Goal: Information Seeking & Learning: Learn about a topic

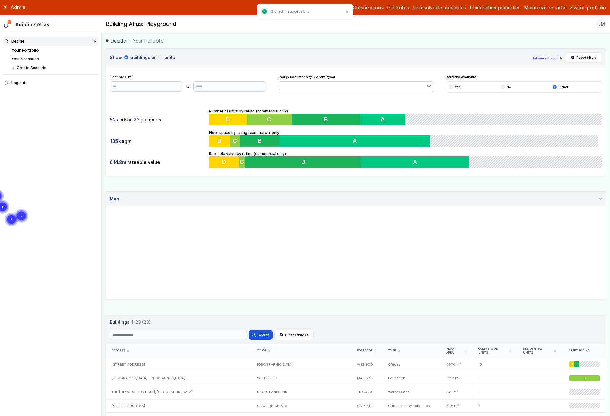
click at [590, 9] on button "Switch portfolio" at bounding box center [588, 7] width 36 height 7
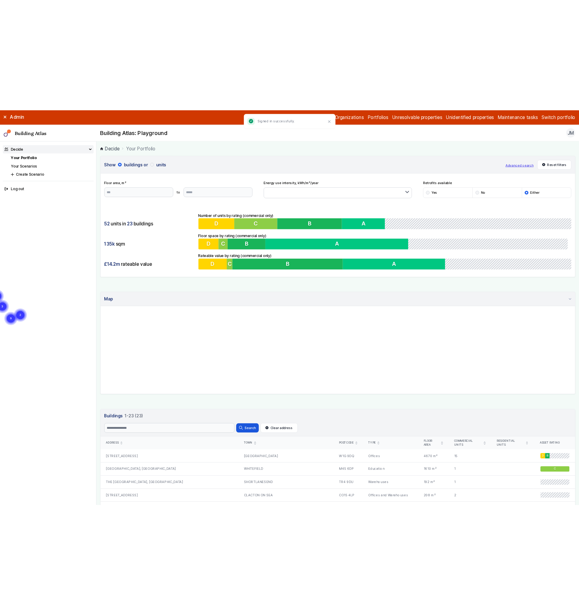
scroll to position [247, 0]
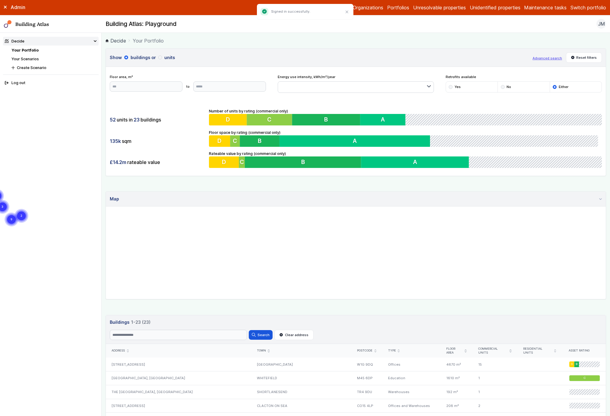
click at [0, 0] on button "GP surgeries" at bounding box center [0, 0] width 0 height 0
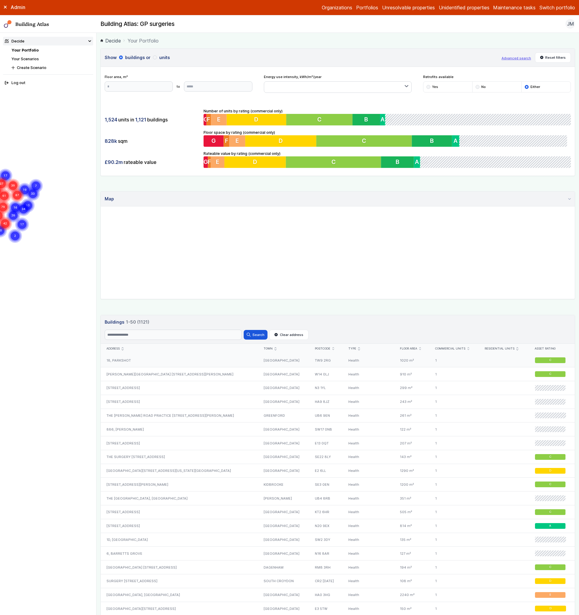
click at [126, 364] on div "18, PARKSHOT" at bounding box center [179, 360] width 157 height 14
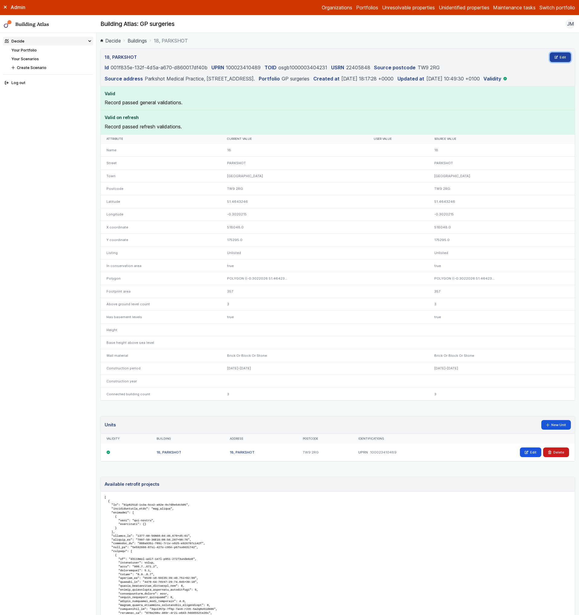
click at [560, 59] on link "Edit" at bounding box center [559, 57] width 21 height 10
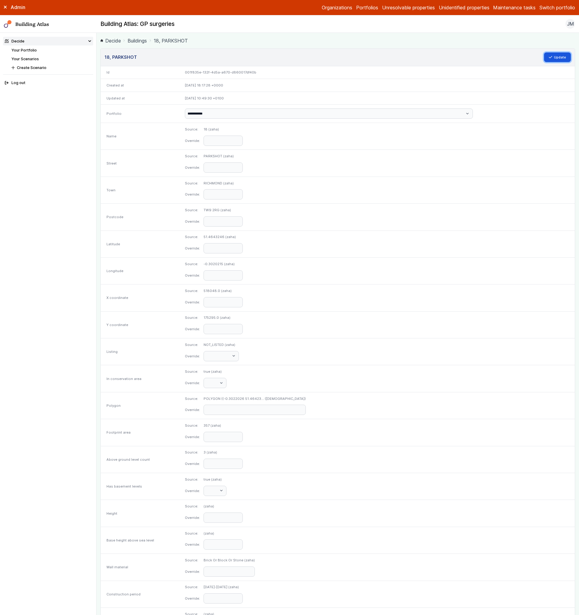
click at [560, 59] on button "Update" at bounding box center [557, 57] width 27 height 10
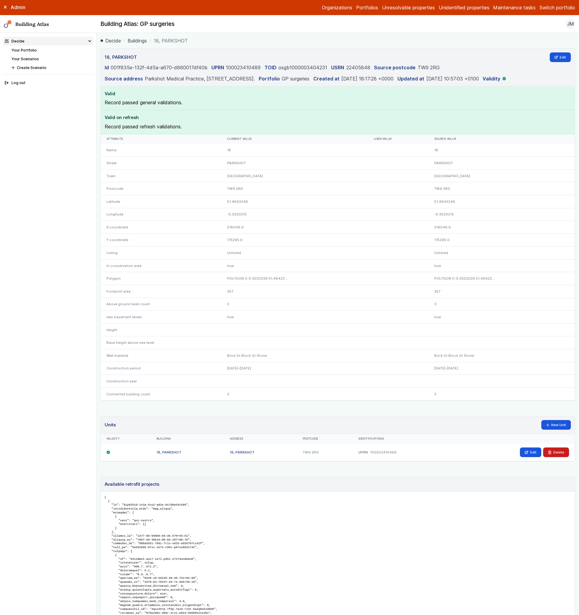
click at [34, 59] on link "Your Scenarios" at bounding box center [24, 59] width 27 height 5
click at [552, 59] on link "Edit" at bounding box center [559, 57] width 21 height 10
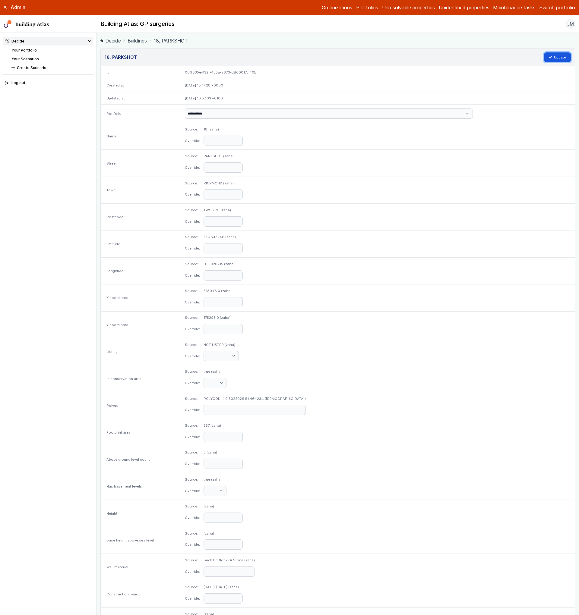
click at [552, 59] on button "Update" at bounding box center [557, 57] width 27 height 10
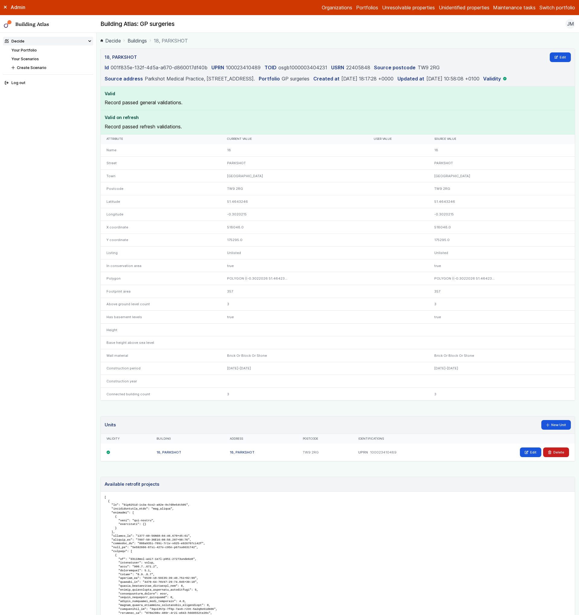
click at [32, 57] on link "Your Scenarios" at bounding box center [24, 59] width 27 height 5
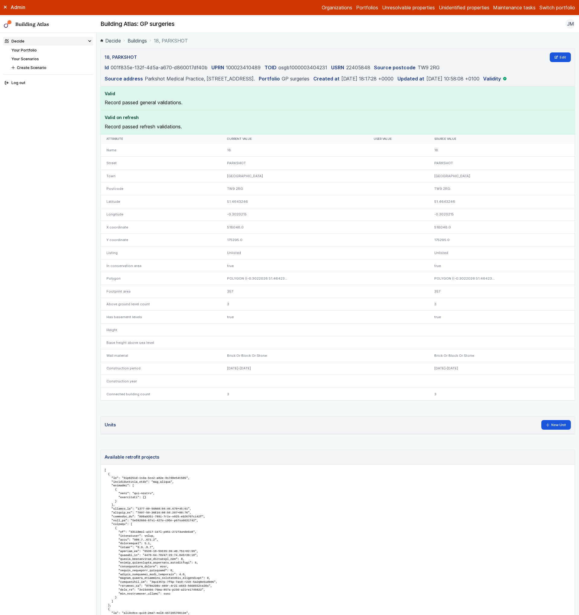
click at [27, 57] on link "Your Scenarios" at bounding box center [24, 59] width 27 height 5
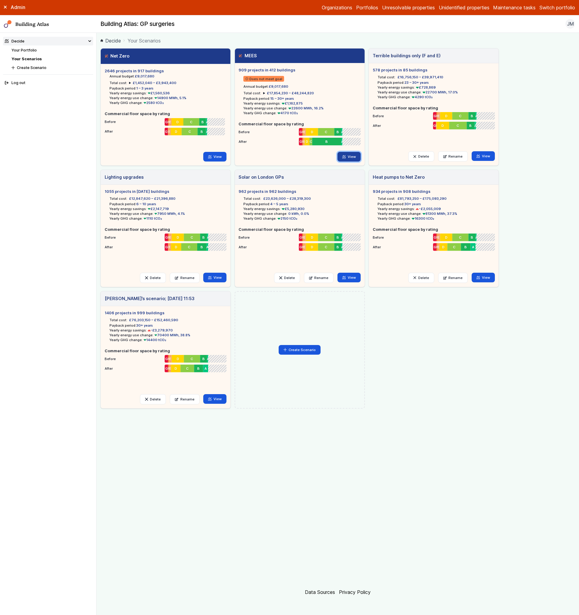
click at [344, 157] on icon at bounding box center [343, 156] width 3 height 3
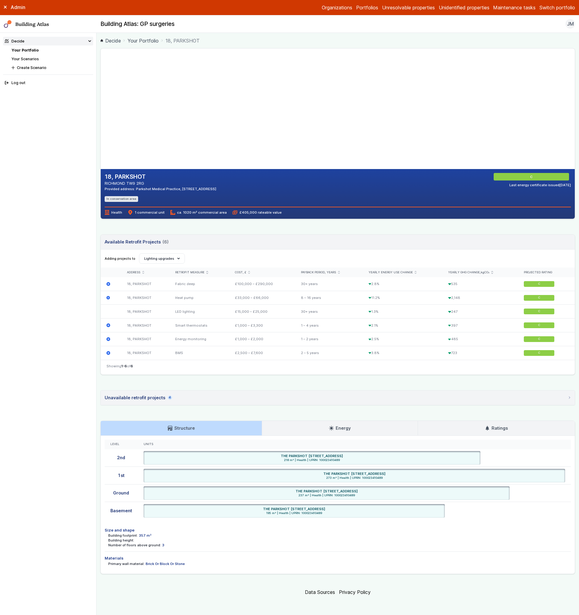
click at [33, 59] on link "Your Scenarios" at bounding box center [24, 59] width 27 height 5
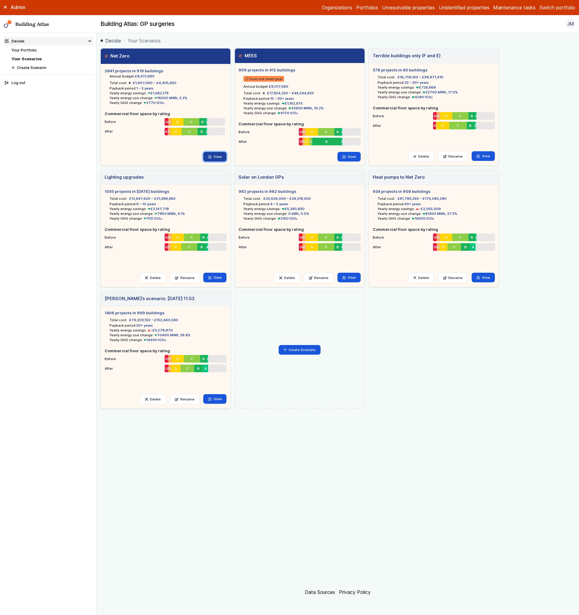
click at [217, 156] on link "View" at bounding box center [214, 157] width 23 height 10
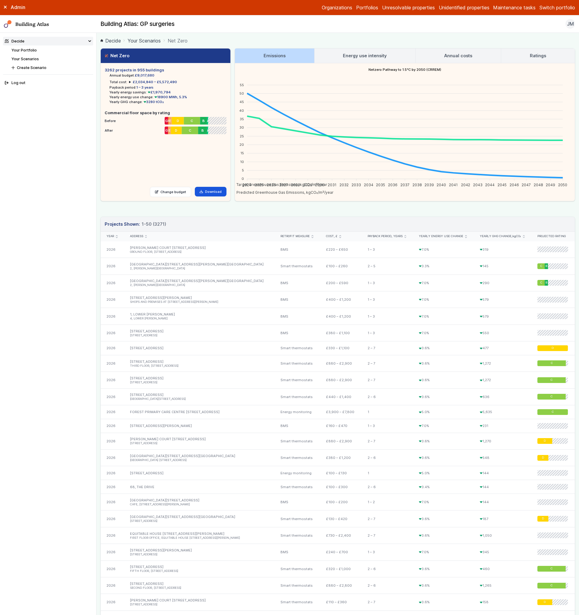
click at [16, 59] on link "Your Scenarios" at bounding box center [24, 59] width 27 height 5
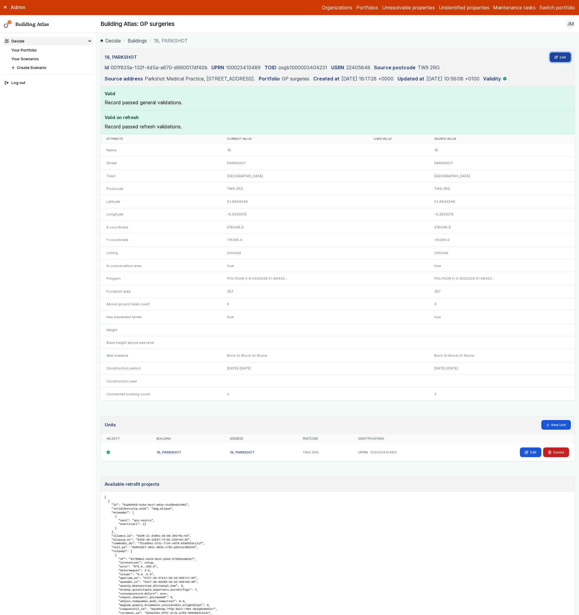
click at [563, 58] on link "Edit" at bounding box center [559, 57] width 21 height 10
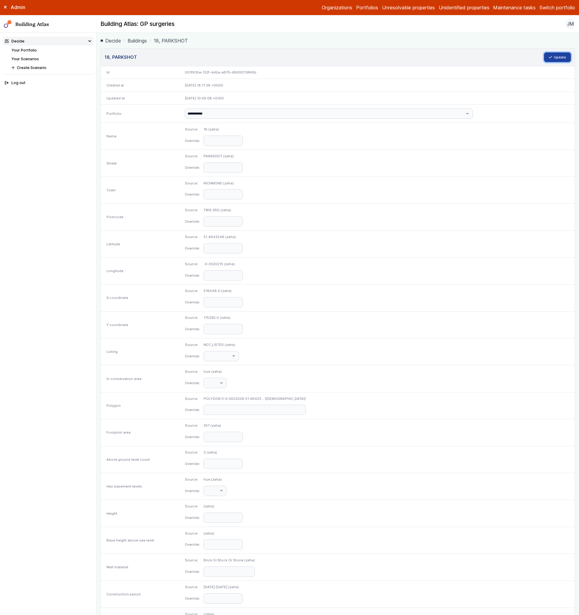
click at [561, 58] on button "Update" at bounding box center [557, 57] width 27 height 10
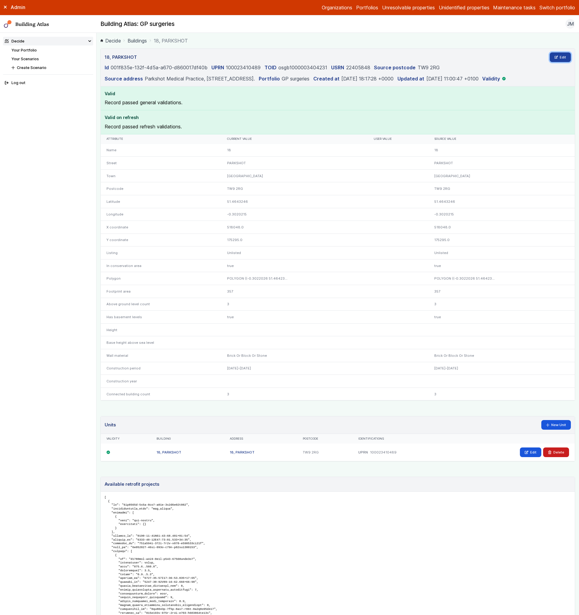
click at [553, 58] on link "Edit" at bounding box center [559, 57] width 21 height 10
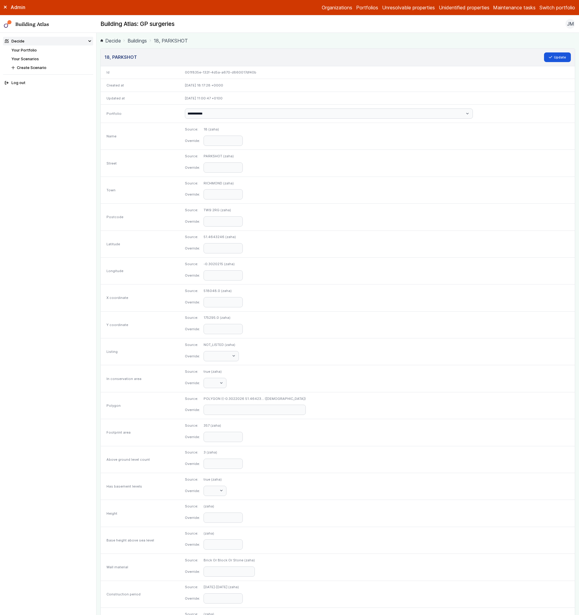
click at [380, 147] on div "Source: 18 (zaha) Override:" at bounding box center [377, 136] width 396 height 27
click at [554, 59] on button "Update" at bounding box center [557, 57] width 27 height 10
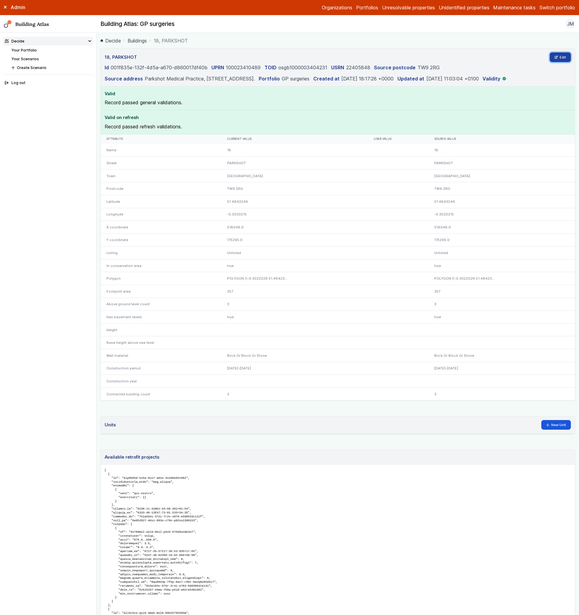
click at [563, 55] on link "Edit" at bounding box center [559, 57] width 21 height 10
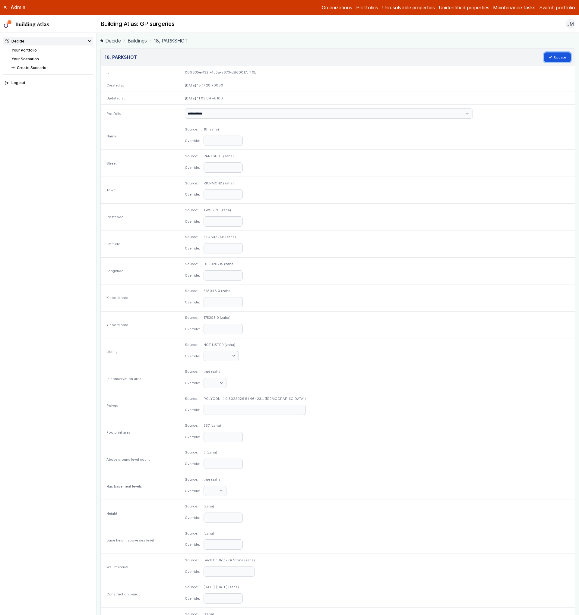
click at [563, 55] on button "Update" at bounding box center [557, 57] width 27 height 10
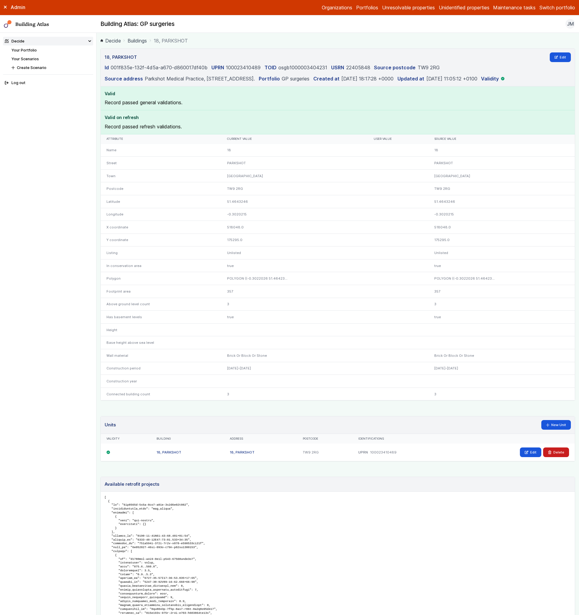
click at [0, 0] on details "Decide Your Portfolio Your Scenarios Create Scenario" at bounding box center [0, 0] width 0 height 0
click at [24, 58] on link "Your Scenarios" at bounding box center [24, 59] width 27 height 5
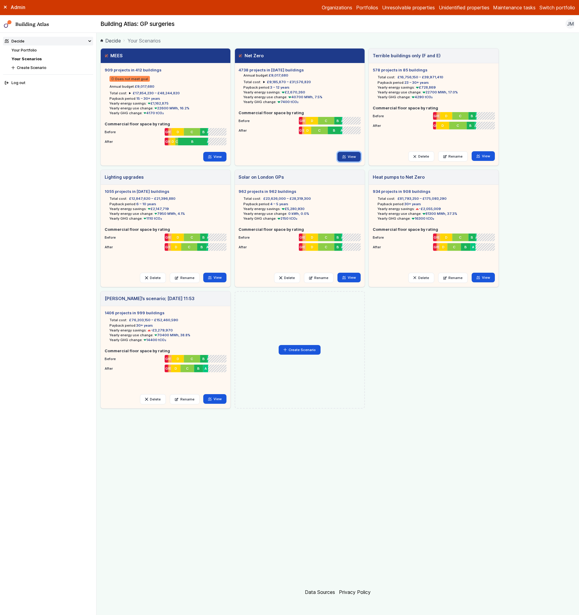
click at [346, 157] on link "View" at bounding box center [348, 157] width 23 height 10
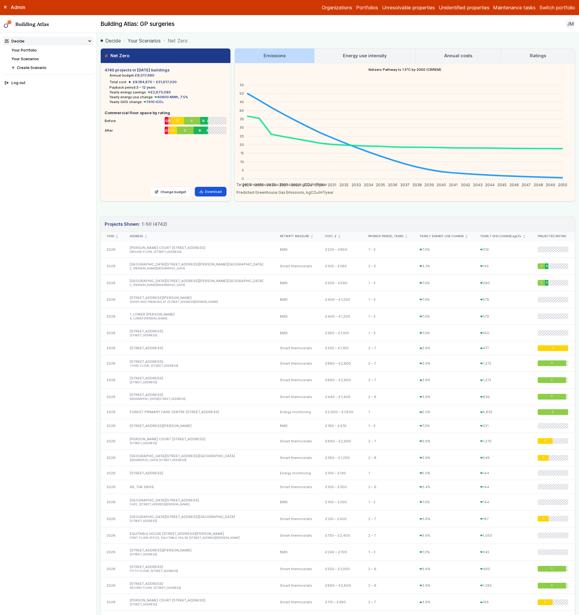
click at [446, 58] on h3 "Annual costs" at bounding box center [458, 55] width 28 height 7
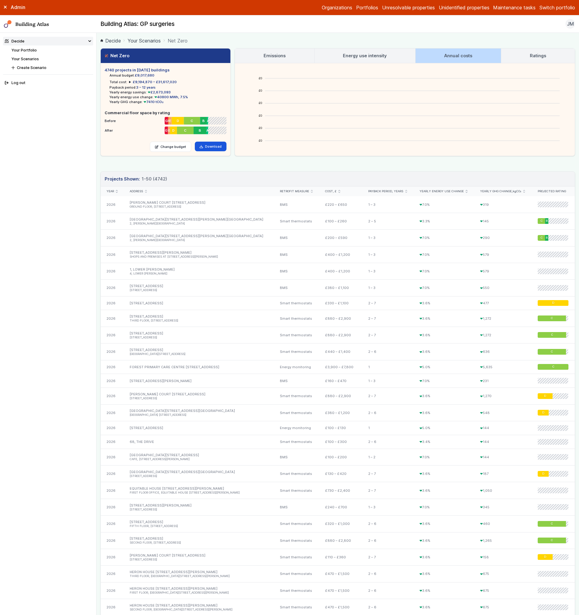
click at [512, 60] on link "Ratings" at bounding box center [538, 56] width 74 height 14
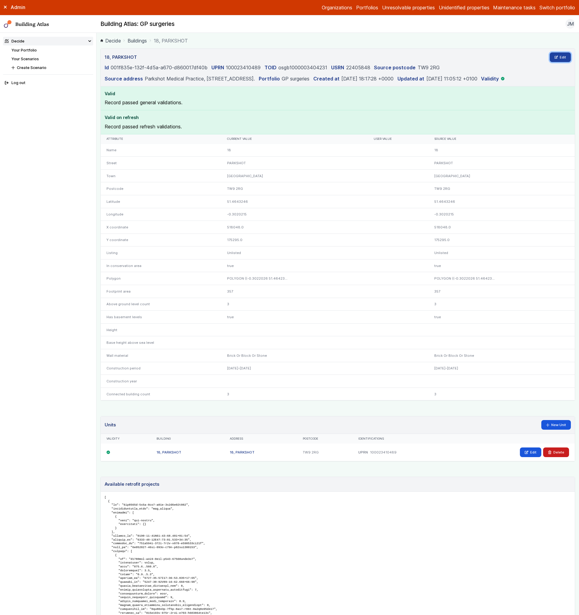
click at [558, 58] on link "Edit" at bounding box center [559, 57] width 21 height 10
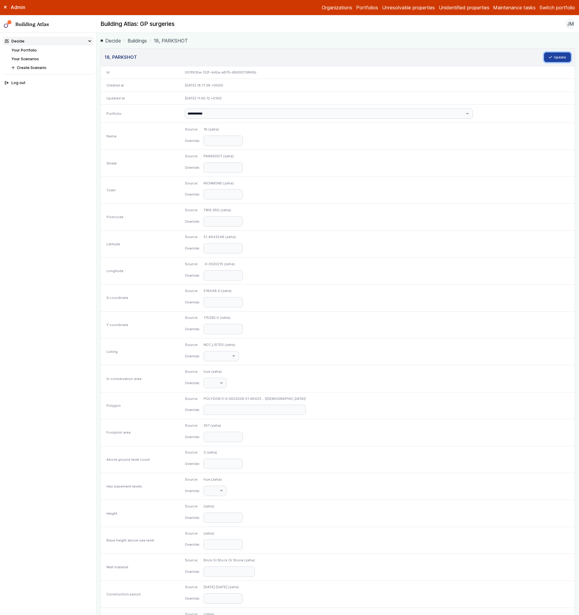
click at [557, 61] on button "Update" at bounding box center [557, 57] width 27 height 10
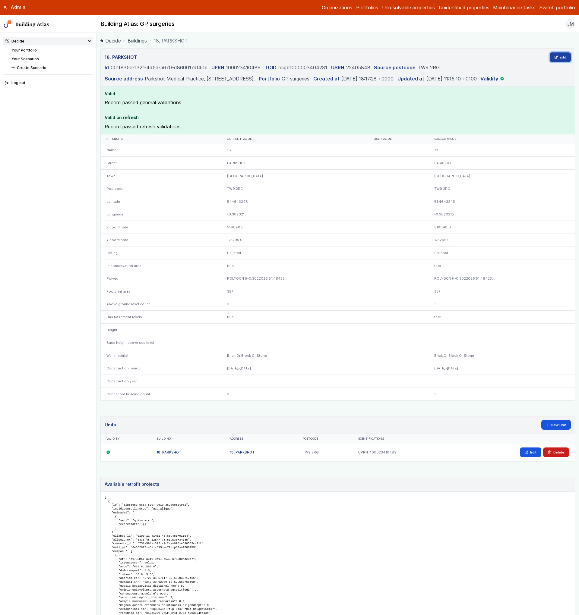
click at [561, 58] on link "Edit" at bounding box center [559, 57] width 21 height 10
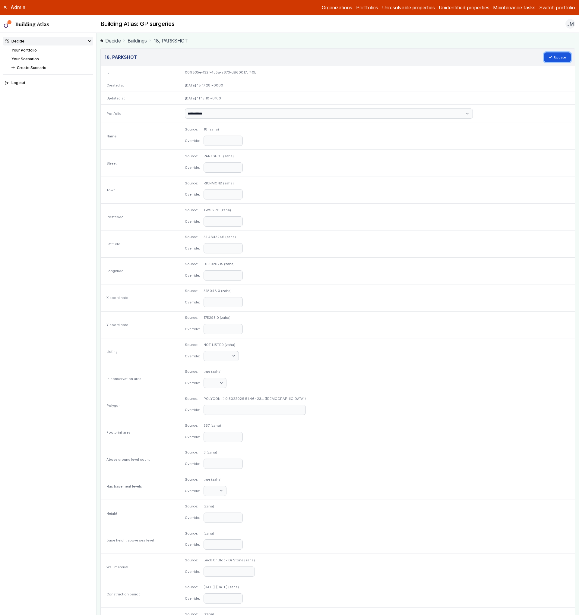
click at [561, 58] on button "Update" at bounding box center [557, 57] width 27 height 10
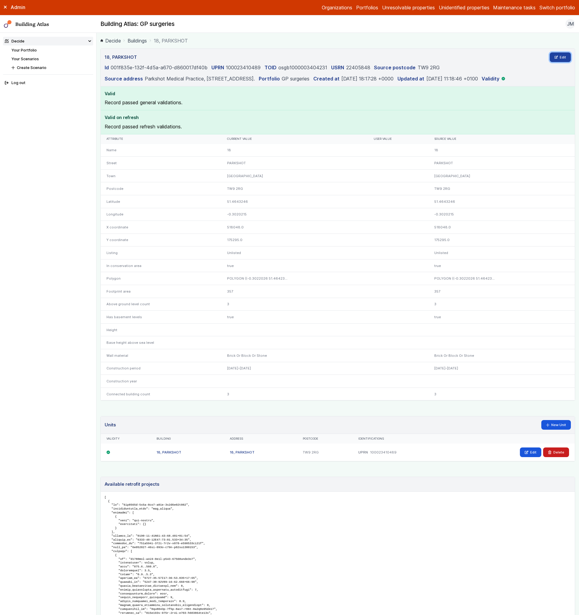
click at [549, 57] on link "Edit" at bounding box center [559, 57] width 21 height 10
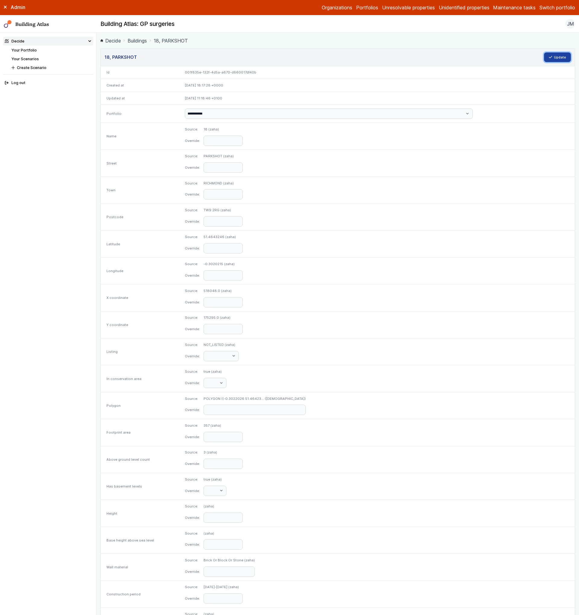
click at [547, 60] on button "Update" at bounding box center [557, 57] width 27 height 10
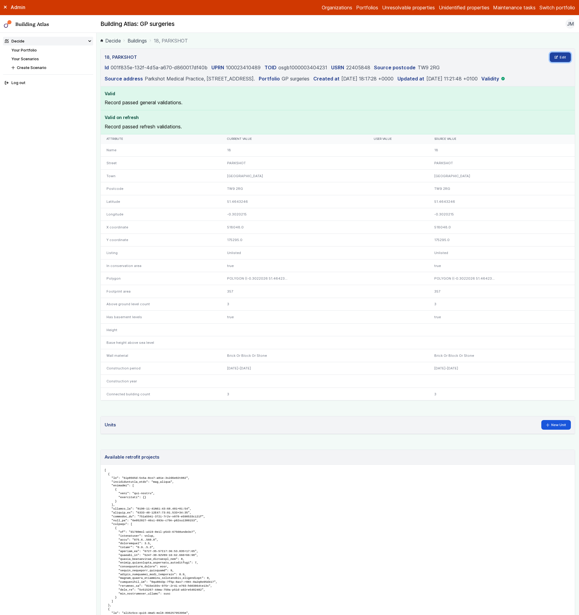
click at [552, 61] on link "Edit" at bounding box center [559, 57] width 21 height 10
click at [557, 57] on link "Edit" at bounding box center [559, 57] width 21 height 10
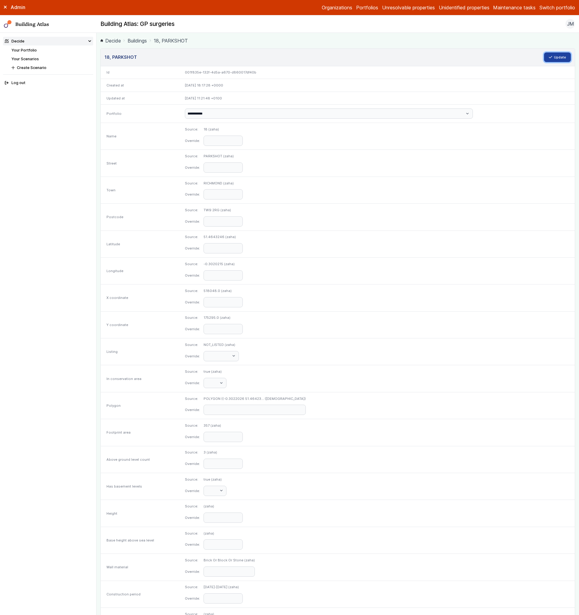
click at [555, 54] on button "Update" at bounding box center [557, 57] width 27 height 10
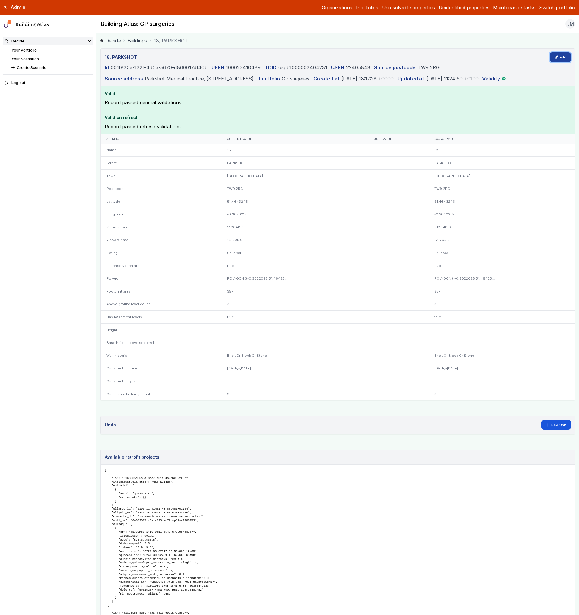
click at [550, 61] on link "Edit" at bounding box center [559, 57] width 21 height 10
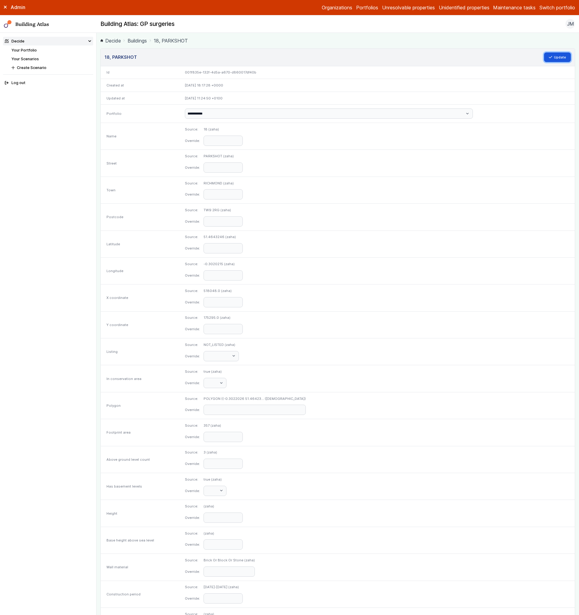
click at [550, 61] on button "Update" at bounding box center [557, 57] width 27 height 10
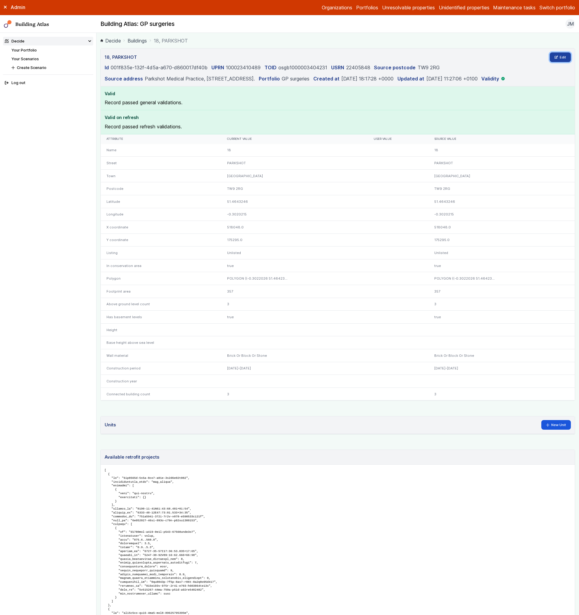
click at [550, 60] on link "Edit" at bounding box center [559, 57] width 21 height 10
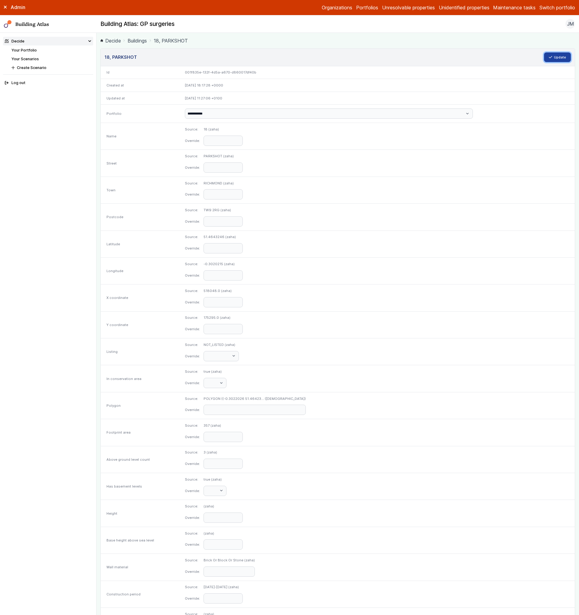
click at [551, 58] on button "Update" at bounding box center [557, 57] width 27 height 10
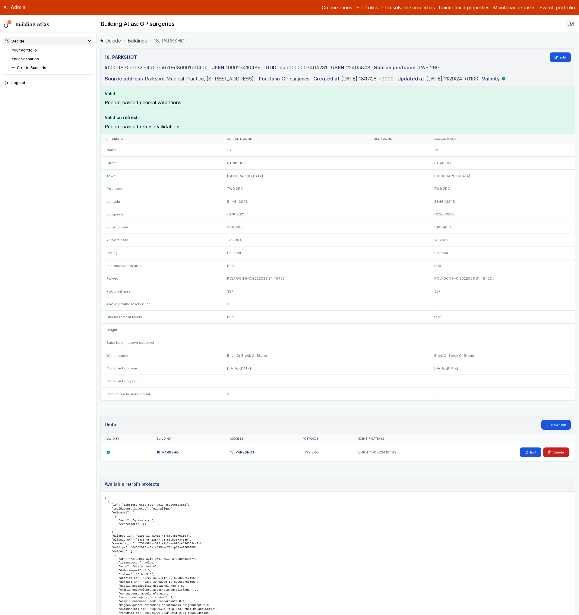
click at [26, 59] on link "Your Scenarios" at bounding box center [24, 59] width 27 height 5
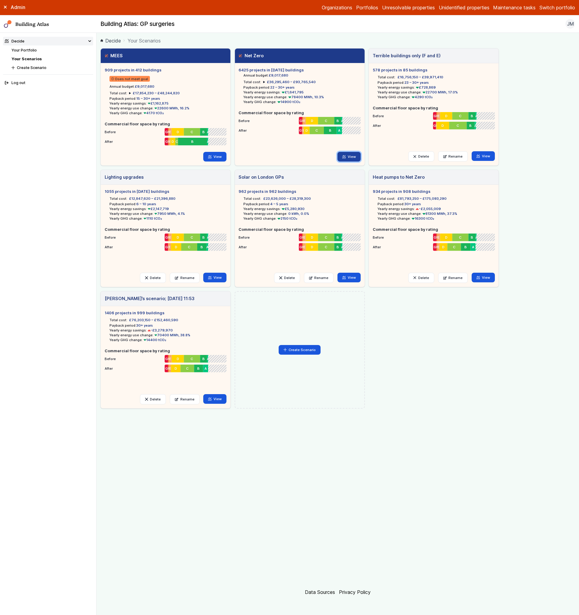
click at [349, 153] on link "View" at bounding box center [348, 157] width 23 height 10
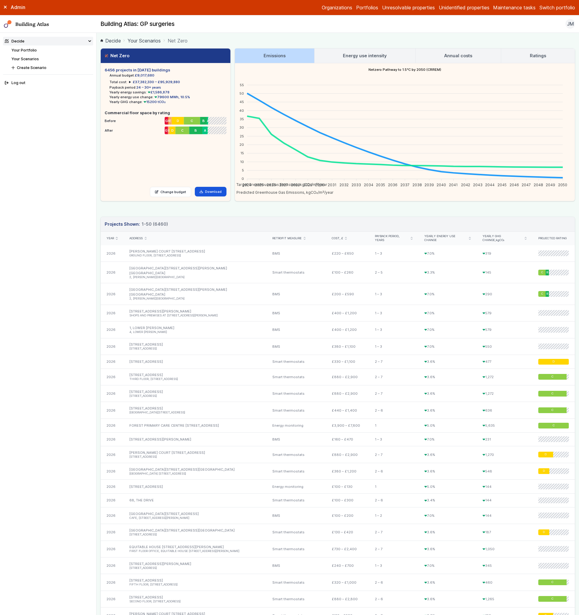
click at [39, 59] on link "Your Scenarios" at bounding box center [24, 59] width 27 height 5
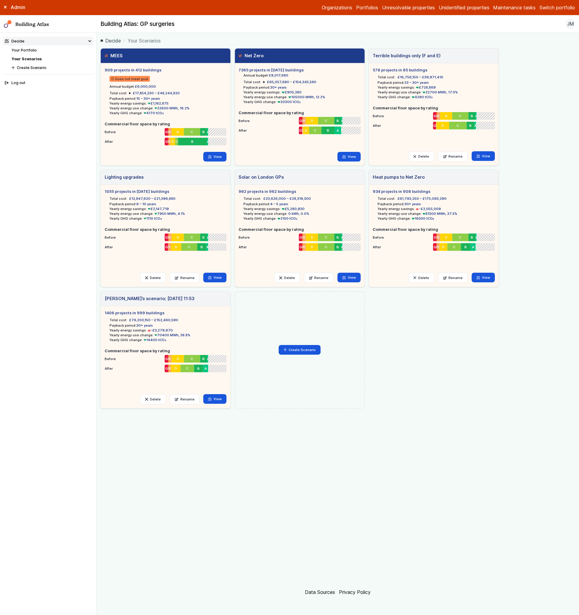
click at [246, 1] on div "Admin Organizations Portfolios Unresolvable properties Unidentified properties …" at bounding box center [289, 7] width 579 height 15
click at [489, 153] on link "View" at bounding box center [482, 156] width 23 height 10
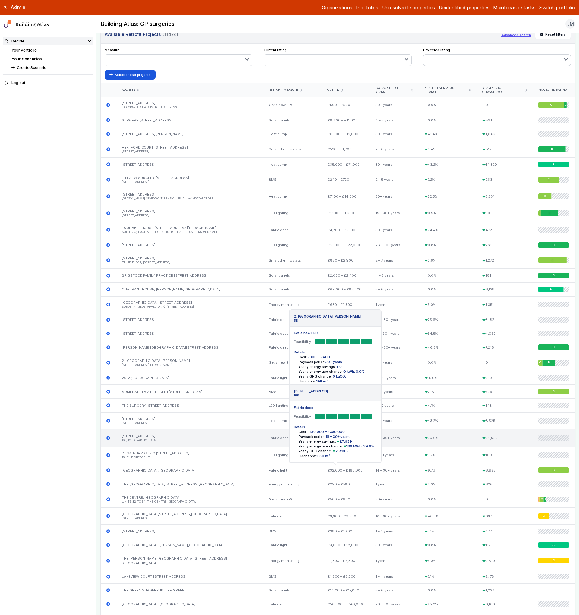
scroll to position [942, 0]
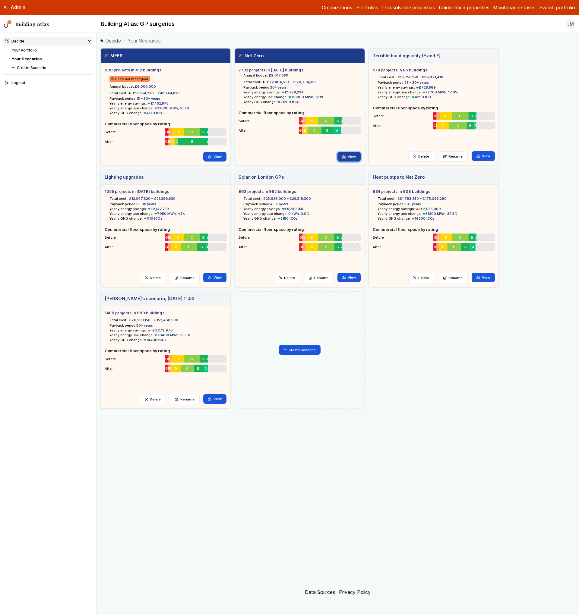
click at [352, 155] on link "View" at bounding box center [348, 157] width 23 height 10
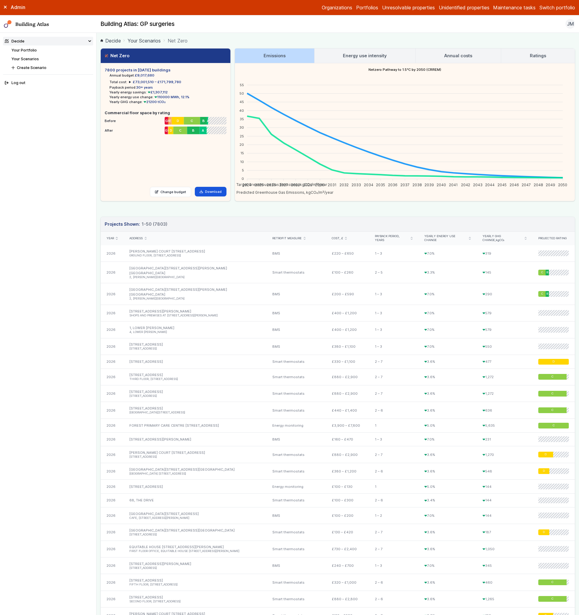
click at [35, 60] on link "Your Scenarios" at bounding box center [24, 59] width 27 height 5
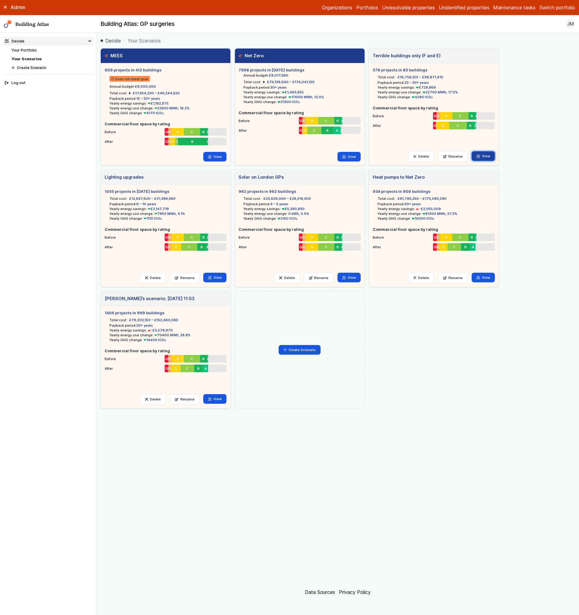
click at [490, 155] on link "View" at bounding box center [482, 156] width 23 height 10
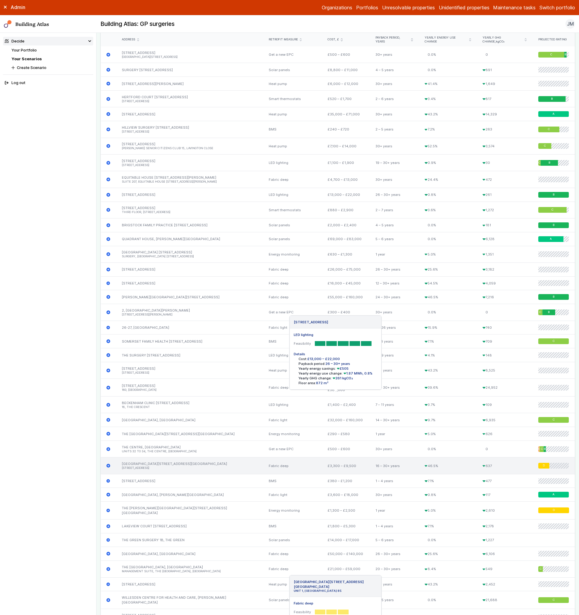
scroll to position [822, 0]
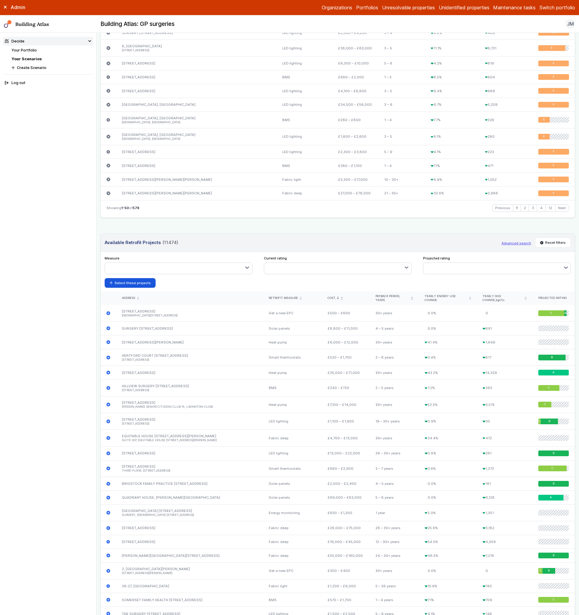
click at [168, 239] on span "(11474)" at bounding box center [170, 242] width 16 height 7
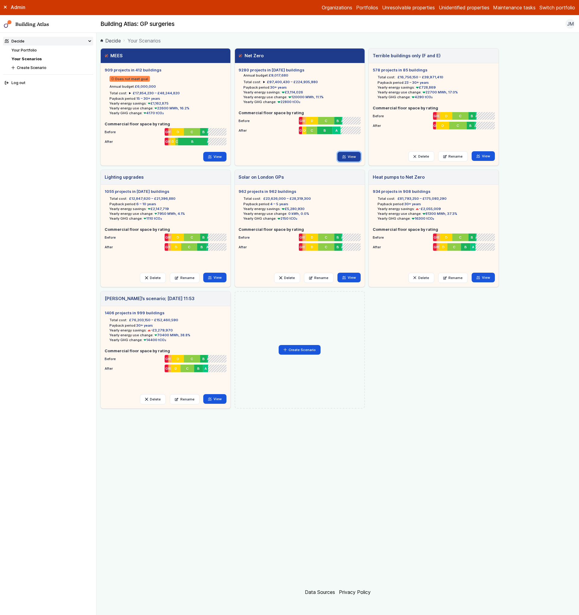
click at [350, 158] on link "View" at bounding box center [348, 157] width 23 height 10
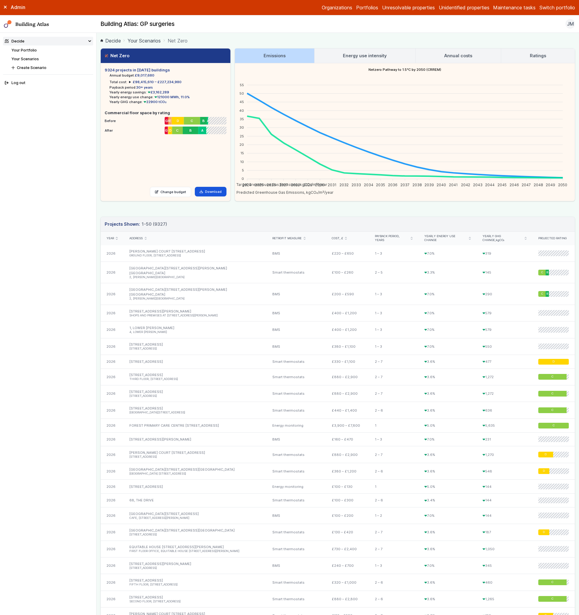
click at [387, 58] on link "Energy use intensity" at bounding box center [364, 56] width 101 height 14
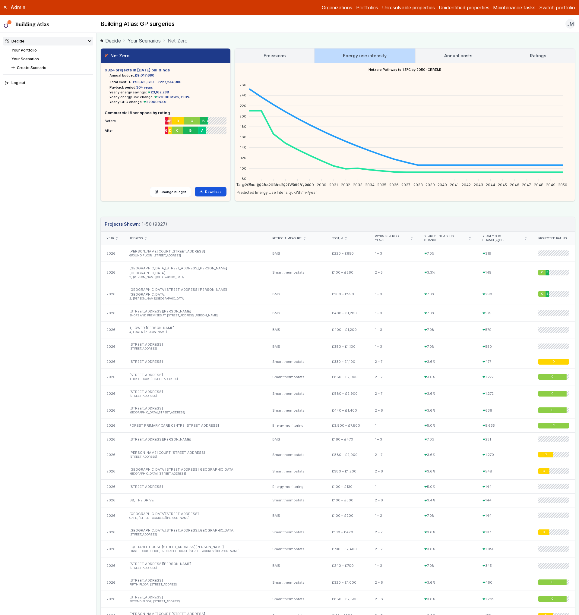
click at [279, 56] on h3 "Emissions" at bounding box center [274, 55] width 22 height 7
